Goal: Check status: Verify the current state of an ongoing process or item

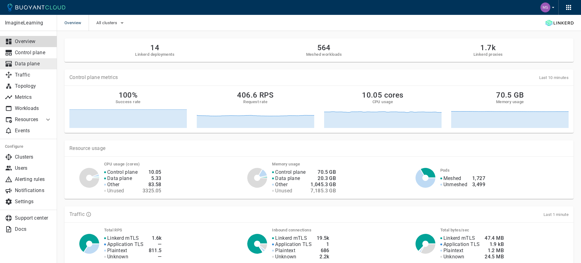
click at [28, 61] on p "Data plane" at bounding box center [33, 64] width 37 height 6
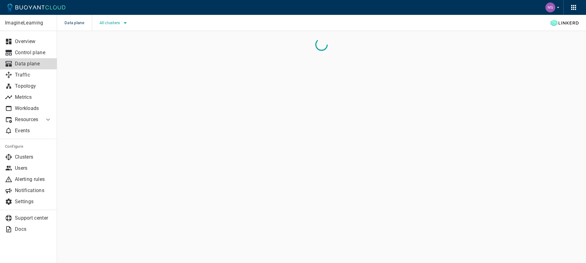
click at [123, 23] on icon "button" at bounding box center [125, 22] width 7 height 7
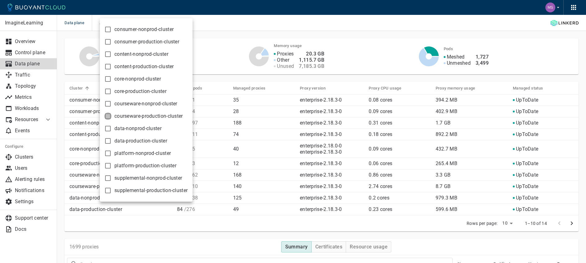
click at [109, 115] on input "courseware-production-cluster" at bounding box center [107, 116] width 7 height 7
checkbox input "true"
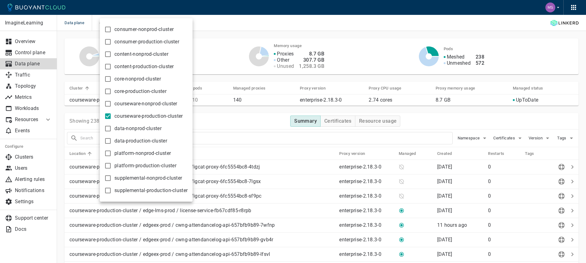
click at [226, 33] on div at bounding box center [293, 131] width 586 height 263
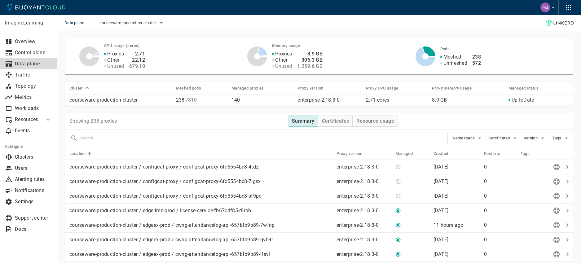
click at [109, 140] on input "text" at bounding box center [264, 138] width 368 height 9
type input "edgeex-enrollment"
click at [29, 111] on p "Workloads" at bounding box center [33, 108] width 37 height 6
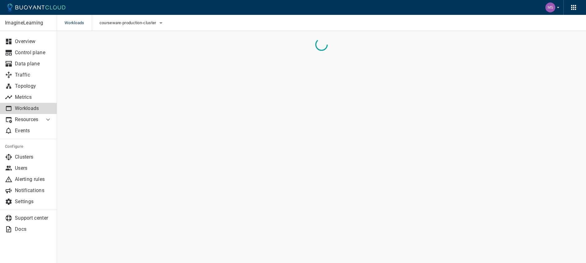
click at [43, 121] on li "Resources" at bounding box center [22, 119] width 44 height 11
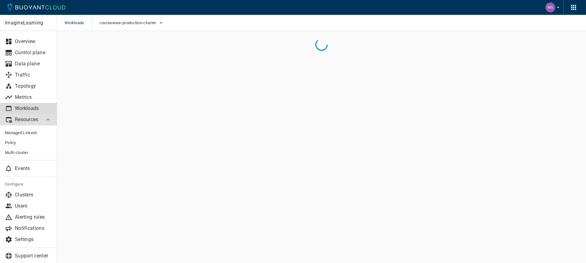
click at [30, 108] on p "Workloads" at bounding box center [33, 108] width 37 height 6
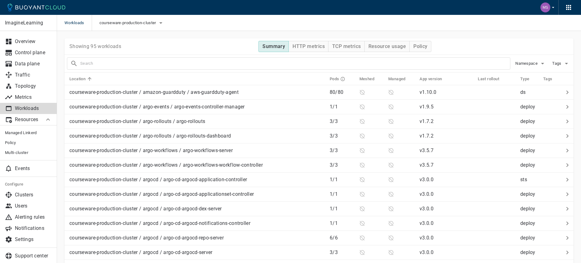
click at [119, 66] on input "text" at bounding box center [295, 63] width 430 height 9
type input "edgeex-enrollment"
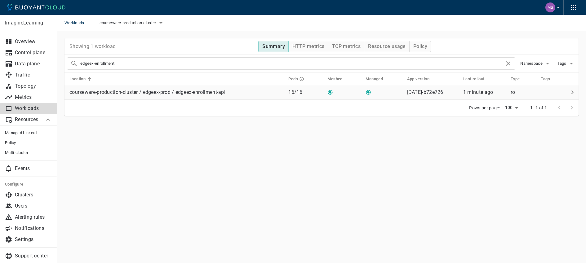
click at [199, 94] on p "courseware-production-cluster / edgeex-prod / edgeex-enrollment-api" at bounding box center [147, 92] width 156 height 6
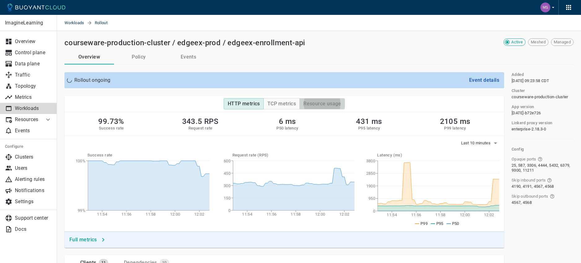
click at [318, 104] on h4 "Resource usage" at bounding box center [323, 104] width 38 height 6
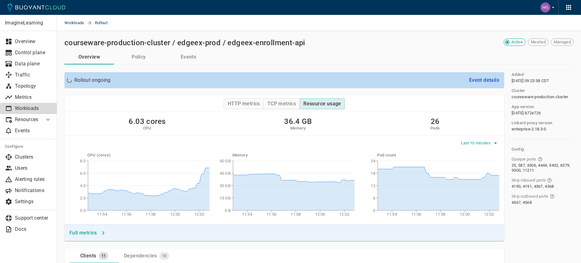
click at [492, 144] on span "Last 10 minutes" at bounding box center [476, 143] width 31 height 5
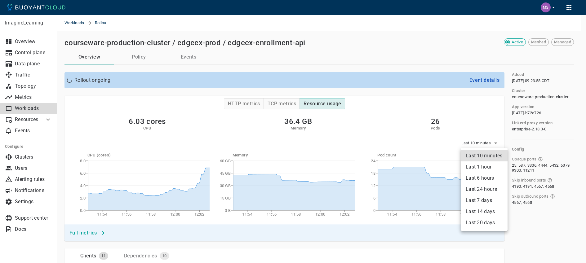
click at [482, 180] on li "Last 6 hours" at bounding box center [484, 178] width 47 height 11
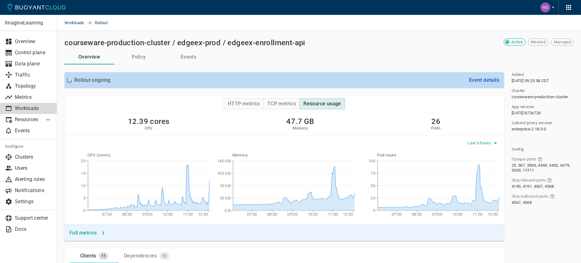
click at [488, 143] on span "Last 6 hours" at bounding box center [480, 143] width 24 height 5
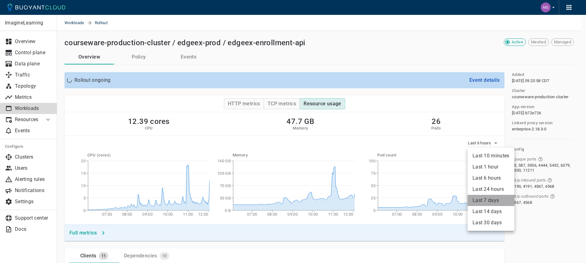
click at [490, 198] on li "Last 7 days" at bounding box center [491, 200] width 47 height 11
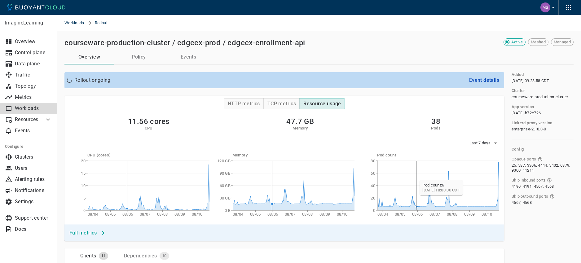
drag, startPoint x: 409, startPoint y: 198, endPoint x: 417, endPoint y: 198, distance: 8.1
click at [417, 198] on icon "08/04 08/05 08/06 08/07 08/08 08/09 08/10 0 20 40 60 80" at bounding box center [429, 189] width 140 height 62
click at [491, 144] on span "Last 7 days" at bounding box center [481, 143] width 22 height 5
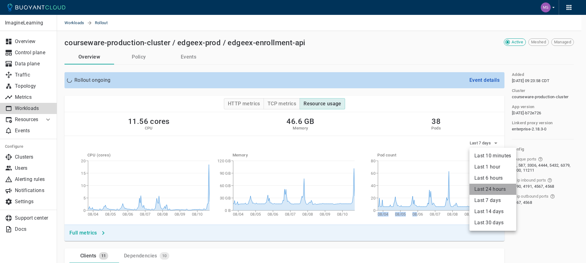
click at [492, 189] on li "Last 24 hours" at bounding box center [493, 189] width 47 height 11
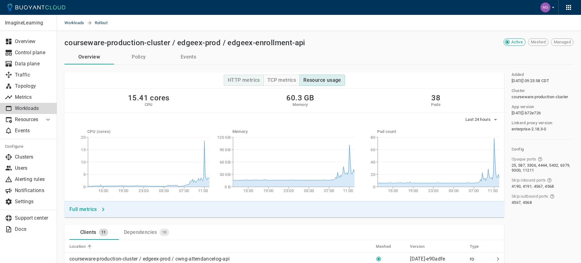
click at [247, 79] on h4 "HTTP metrics" at bounding box center [244, 80] width 32 height 6
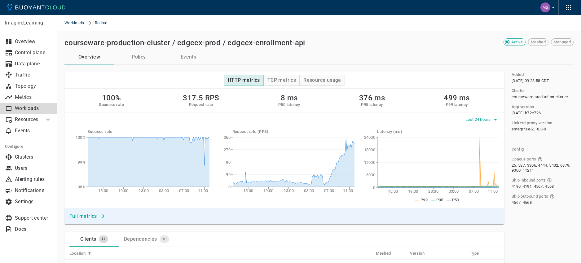
click at [493, 120] on icon "button" at bounding box center [495, 119] width 7 height 7
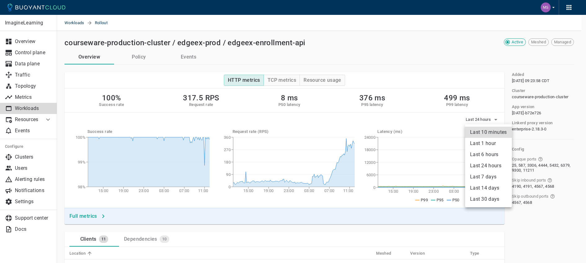
click at [485, 154] on li "Last 6 hours" at bounding box center [488, 154] width 47 height 11
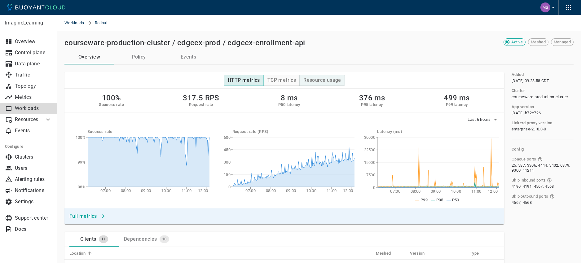
click at [317, 80] on h4 "Resource usage" at bounding box center [323, 80] width 38 height 6
